Goal: Information Seeking & Learning: Check status

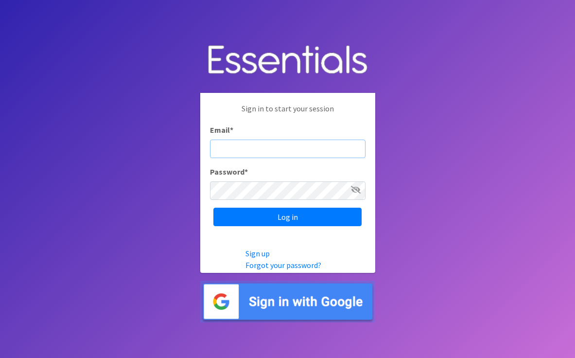
type input "[EMAIL_ADDRESS][DOMAIN_NAME]"
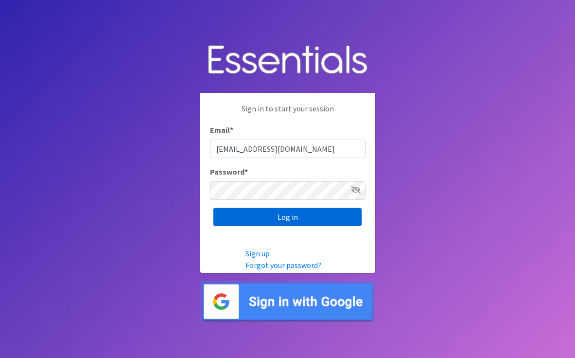
click at [260, 213] on input "Log in" at bounding box center [287, 217] width 148 height 18
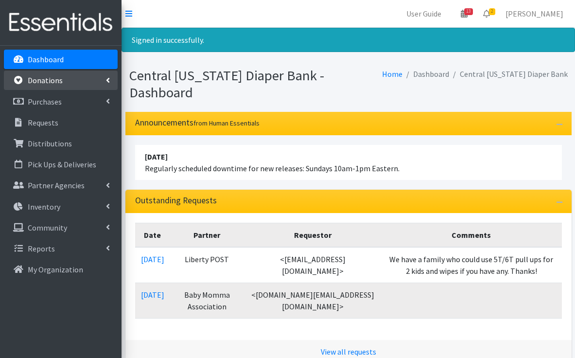
click at [58, 82] on p "Donations" at bounding box center [45, 80] width 35 height 10
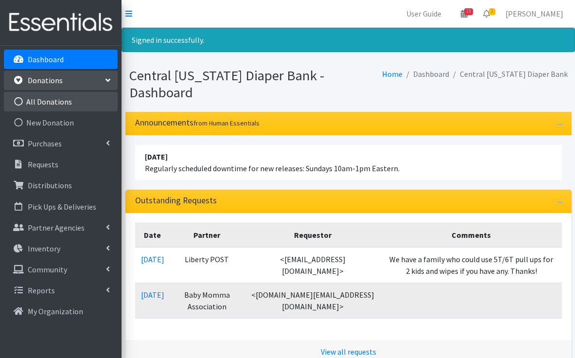
click at [57, 102] on link "All Donations" at bounding box center [61, 101] width 114 height 19
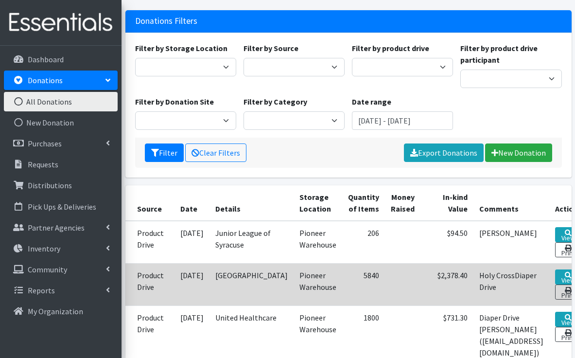
scroll to position [69, 0]
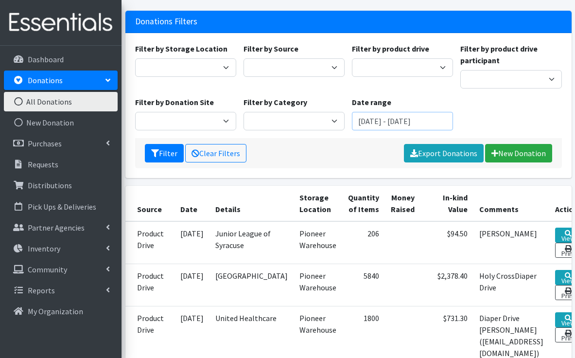
click at [408, 117] on input "August 7, 2025 - November 7, 2025" at bounding box center [402, 121] width 101 height 18
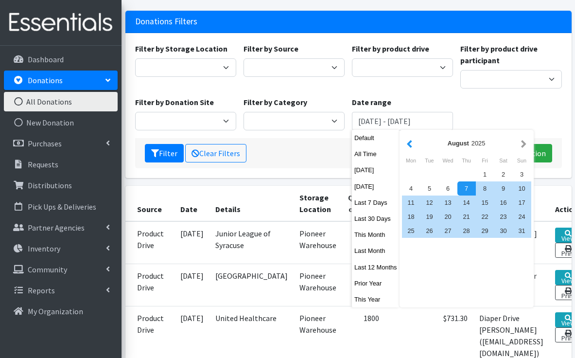
click at [412, 145] on button "button" at bounding box center [410, 143] width 10 height 12
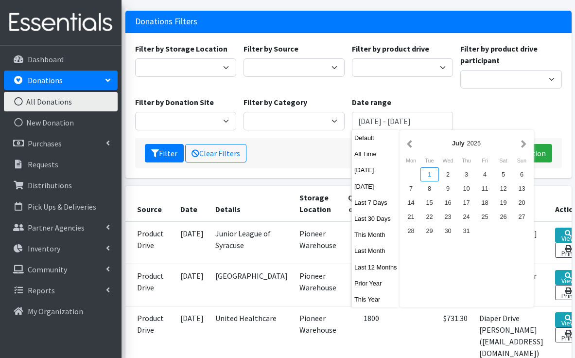
click at [428, 174] on div "1" at bounding box center [430, 174] width 18 height 14
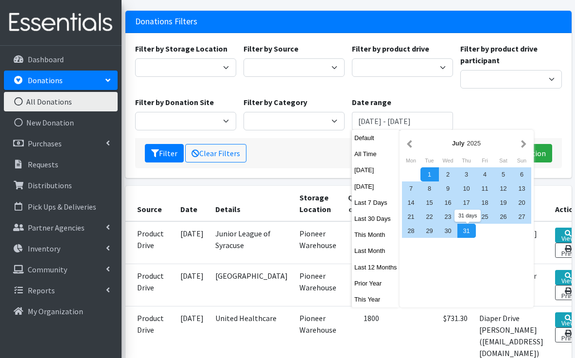
click at [467, 233] on div "31" at bounding box center [467, 231] width 18 height 14
type input "July 1, 2025 - July 31, 2025"
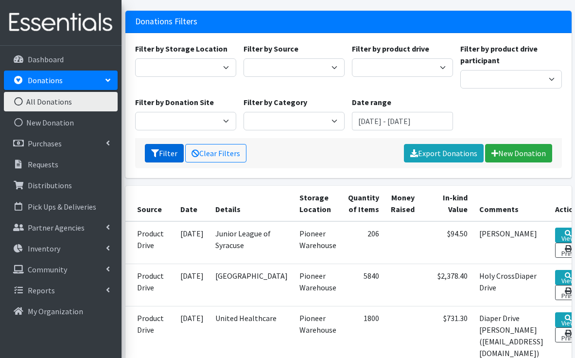
click at [169, 154] on button "Filter" at bounding box center [164, 153] width 39 height 18
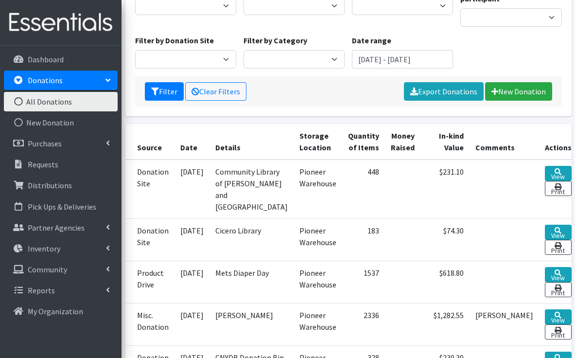
scroll to position [133, 0]
